Goal: Information Seeking & Learning: Learn about a topic

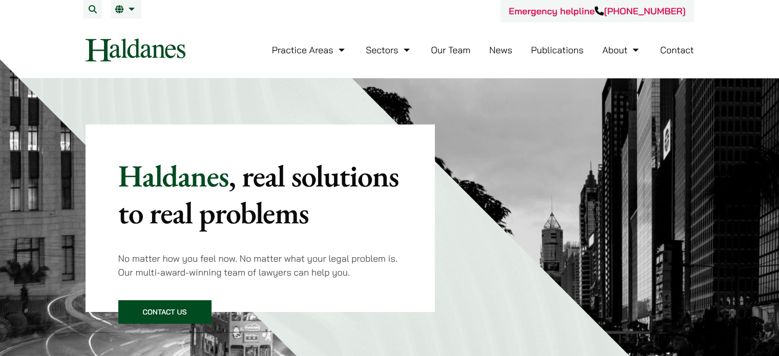
click at [450, 51] on link "Our Team" at bounding box center [450, 50] width 39 height 12
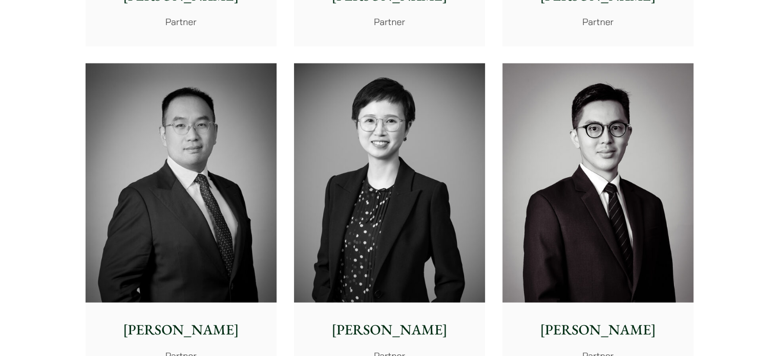
scroll to position [1947, 0]
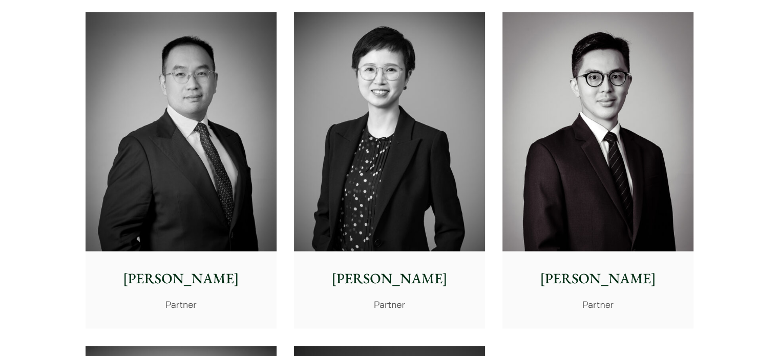
click at [605, 170] on img at bounding box center [598, 131] width 191 height 239
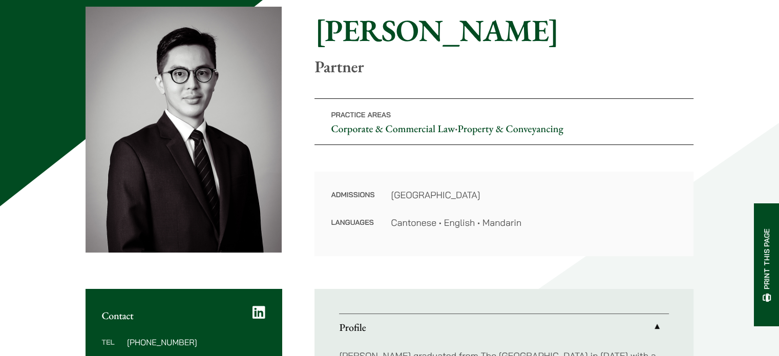
scroll to position [51, 0]
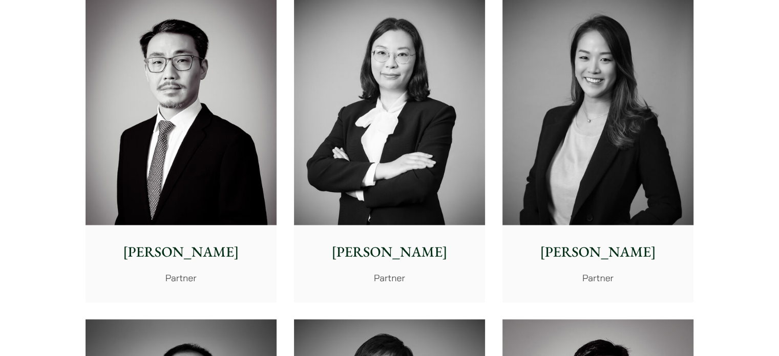
scroll to position [1639, 0]
click at [236, 182] on img at bounding box center [181, 105] width 191 height 239
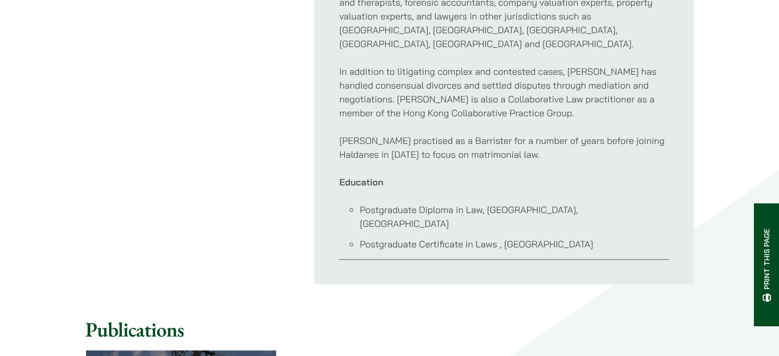
scroll to position [717, 0]
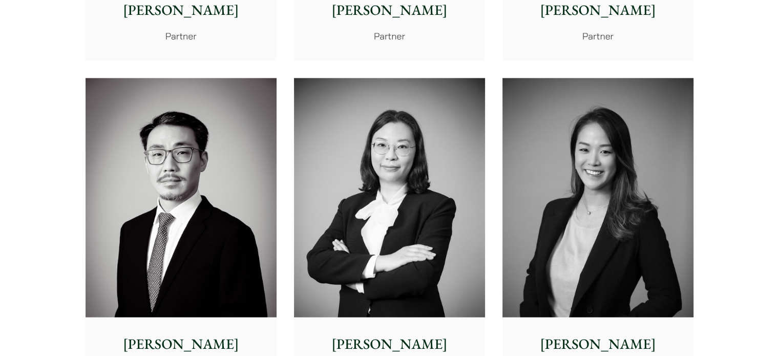
scroll to position [1639, 0]
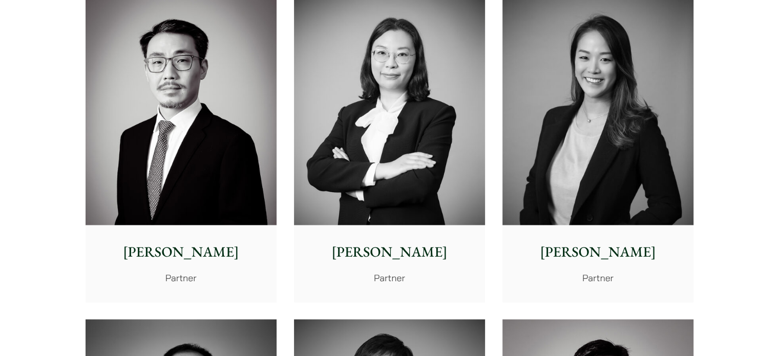
click at [369, 137] on img at bounding box center [389, 105] width 191 height 239
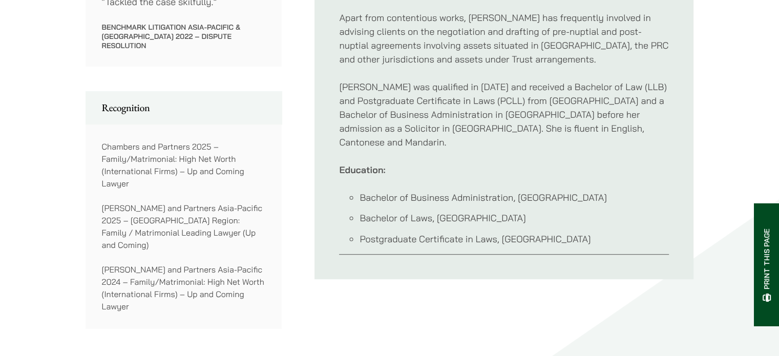
scroll to position [666, 0]
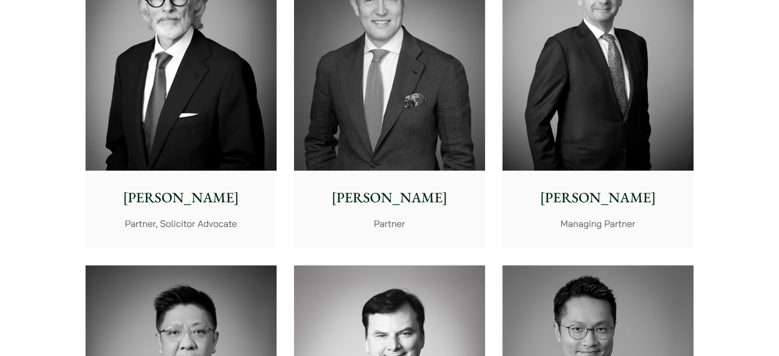
scroll to position [256, 0]
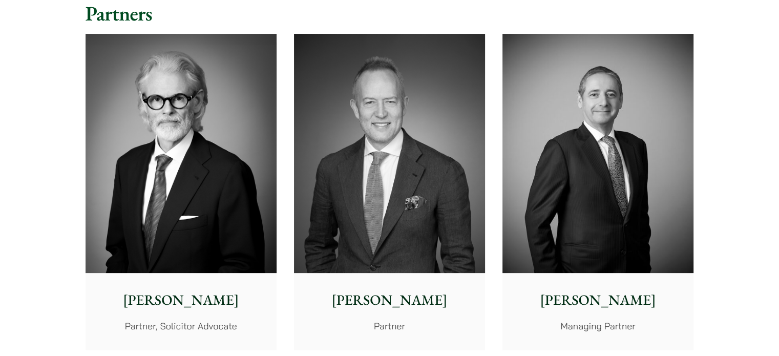
click at [579, 217] on img at bounding box center [598, 153] width 191 height 239
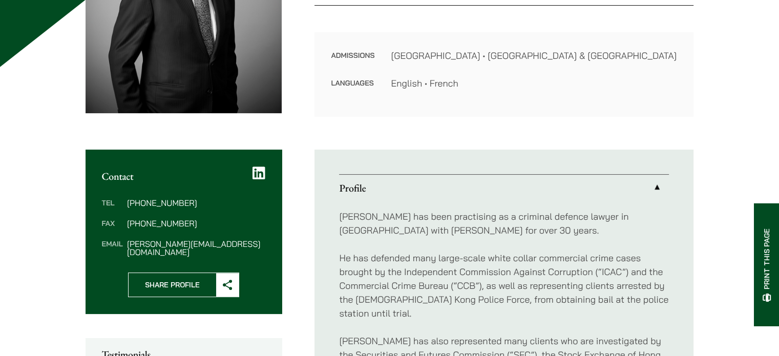
scroll to position [307, 0]
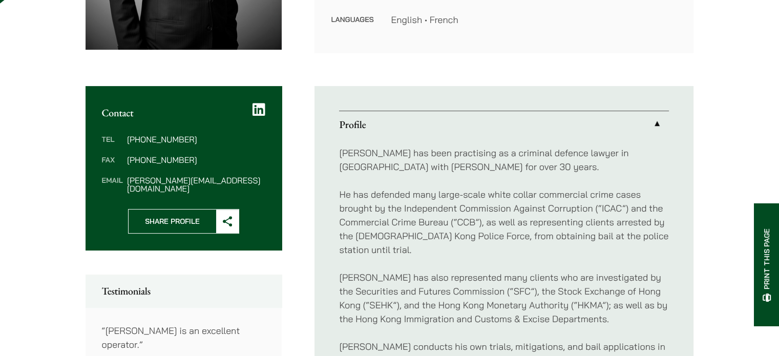
click at [422, 273] on p "[PERSON_NAME] has also represented many clients who are investigated by the Sec…" at bounding box center [504, 298] width 330 height 55
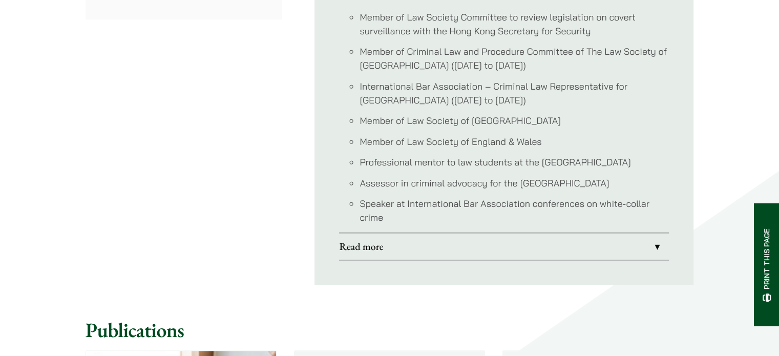
scroll to position [1025, 0]
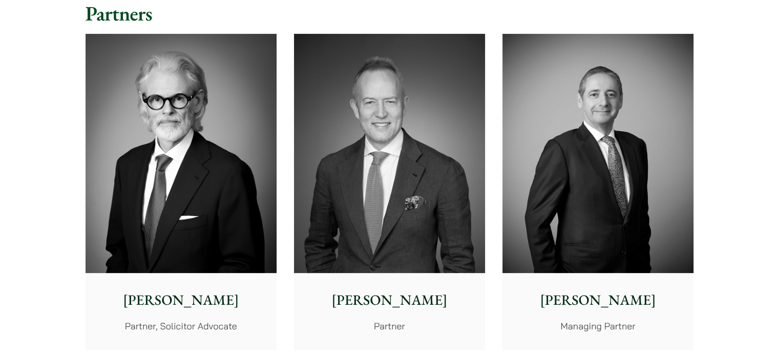
scroll to position [307, 0]
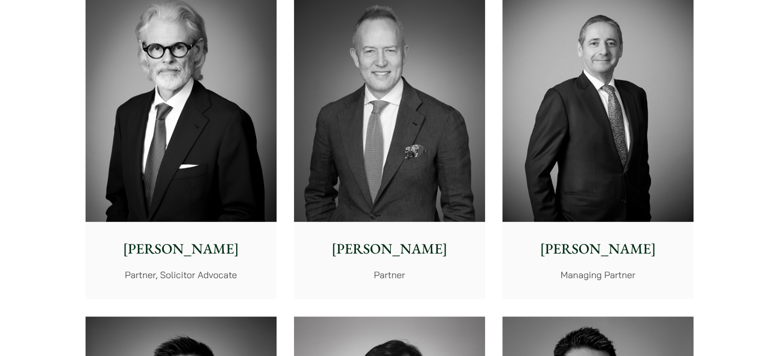
click at [349, 170] on img at bounding box center [389, 102] width 191 height 239
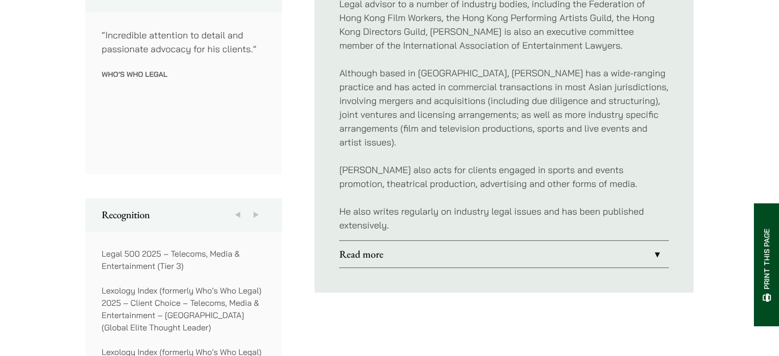
scroll to position [615, 0]
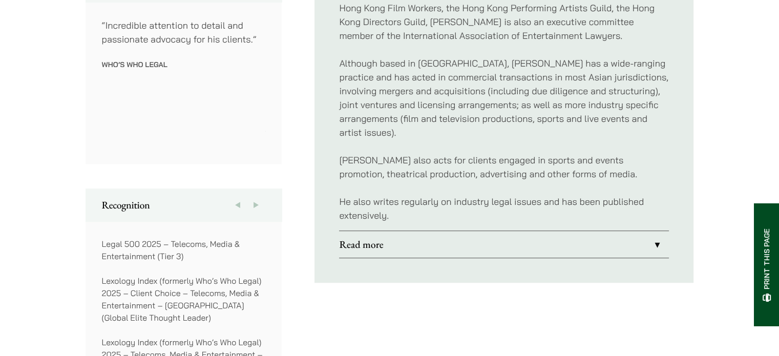
click at [653, 231] on link "Read more" at bounding box center [504, 244] width 330 height 27
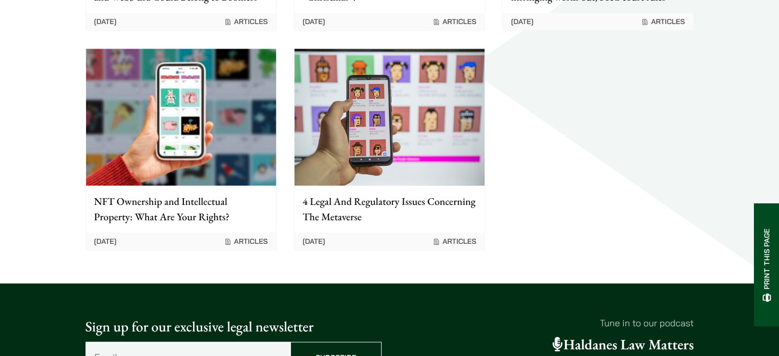
scroll to position [1332, 0]
